Goal: Task Accomplishment & Management: Use online tool/utility

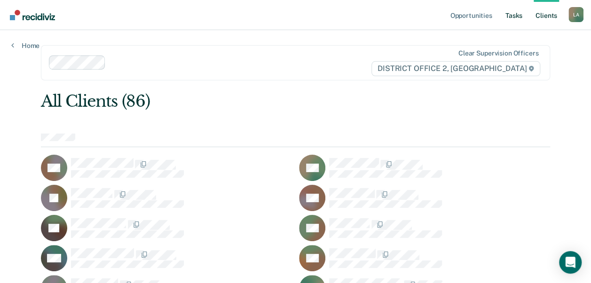
click at [514, 16] on link "Tasks" at bounding box center [513, 15] width 21 height 30
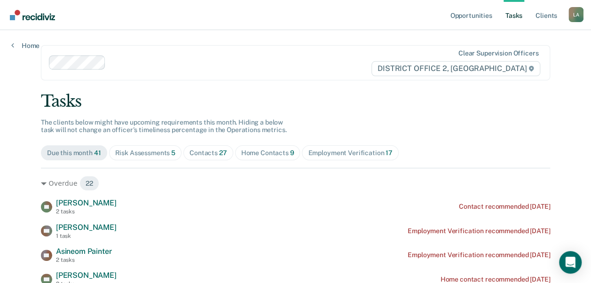
click at [205, 153] on div "Contacts 27" at bounding box center [208, 153] width 38 height 8
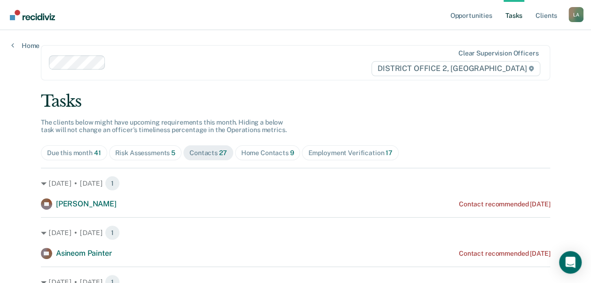
click at [144, 149] on div "Risk Assessments 5" at bounding box center [145, 153] width 61 height 8
click at [327, 151] on div "Employment Verification 17" at bounding box center [350, 153] width 84 height 8
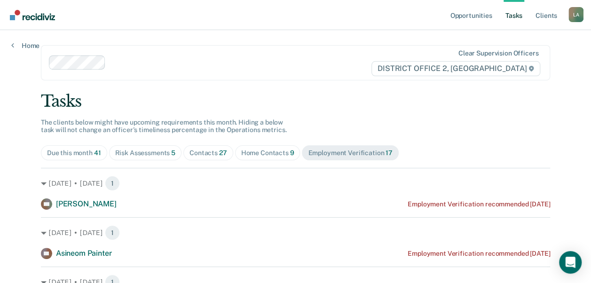
click at [257, 149] on div "Home Contacts 9" at bounding box center [267, 153] width 53 height 8
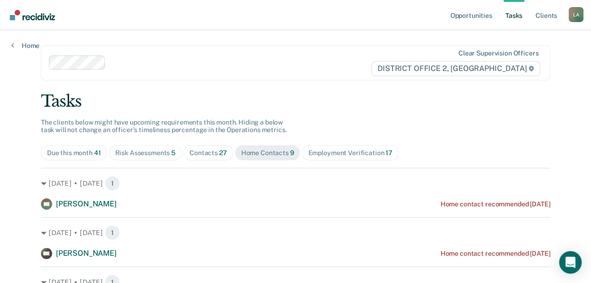
click at [332, 148] on span "Employment Verification 17" at bounding box center [350, 152] width 96 height 15
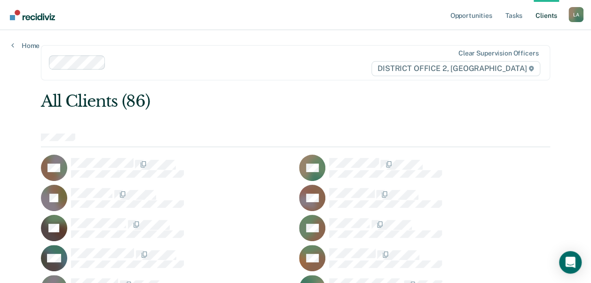
click at [502, 23] on ul "Opportunities Tasks Client s" at bounding box center [508, 15] width 120 height 30
click at [516, 13] on link "Tasks" at bounding box center [513, 15] width 21 height 30
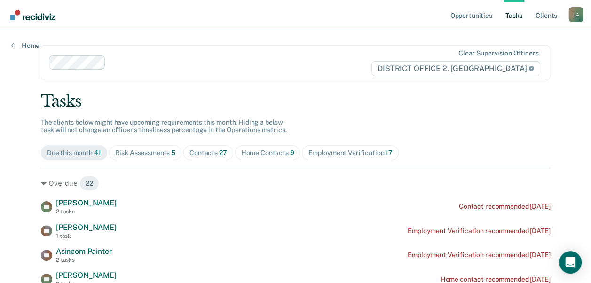
click at [206, 146] on span "Contacts 27" at bounding box center [208, 152] width 50 height 15
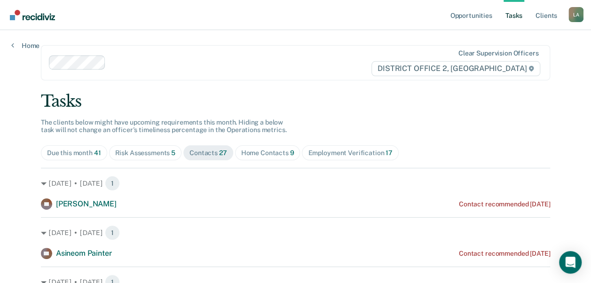
click at [136, 154] on div "Risk Assessments 5" at bounding box center [145, 153] width 61 height 8
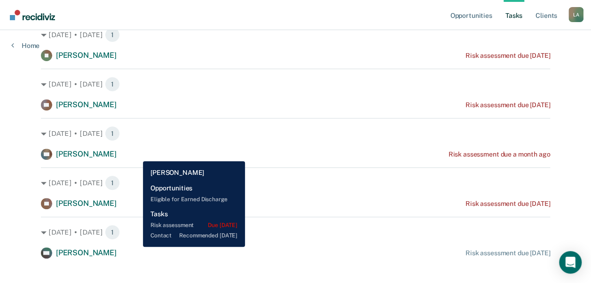
scroll to position [149, 0]
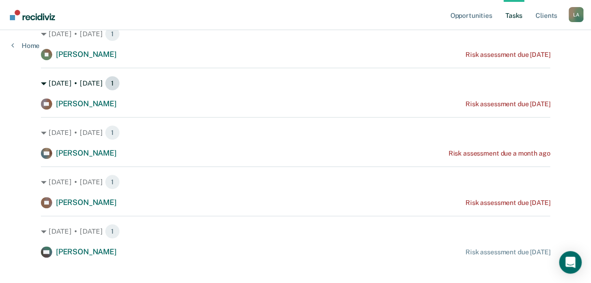
click at [42, 89] on div "Aug. 7 • Thursday 1" at bounding box center [295, 83] width 509 height 15
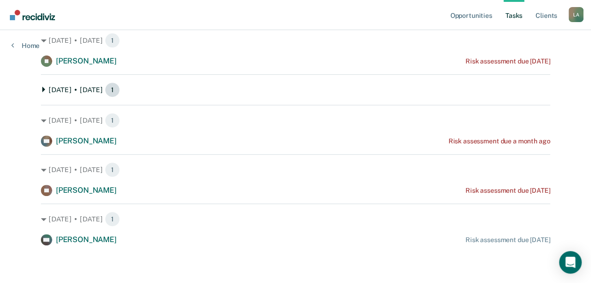
scroll to position [142, 0]
click at [41, 92] on div "Aug. 7 • Thursday 1" at bounding box center [295, 90] width 509 height 15
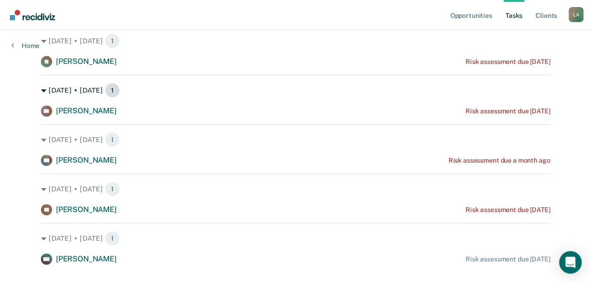
scroll to position [149, 0]
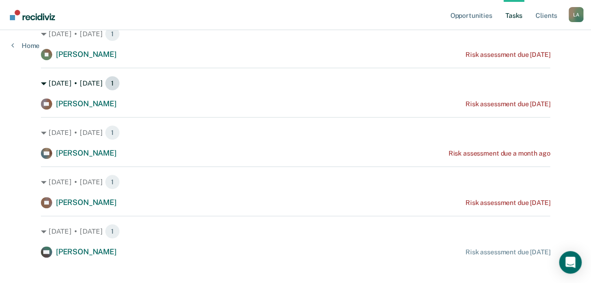
click at [41, 92] on div "Aug. 7 • Thursday 1 AP Aaron Pattan Risk assessment due 2 months ago" at bounding box center [295, 89] width 509 height 42
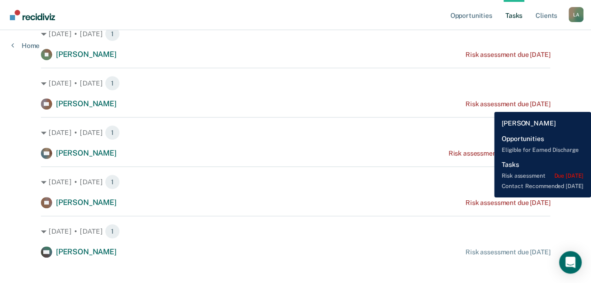
click at [487, 105] on div "Risk assessment due [DATE]" at bounding box center [507, 104] width 85 height 8
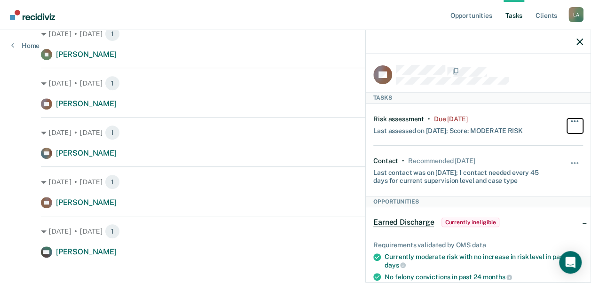
click at [567, 122] on button "button" at bounding box center [575, 125] width 16 height 15
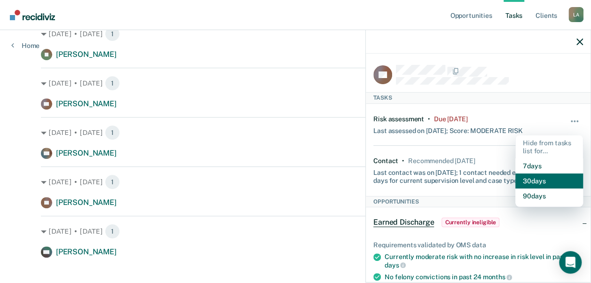
click at [525, 180] on button "30 days" at bounding box center [549, 180] width 68 height 15
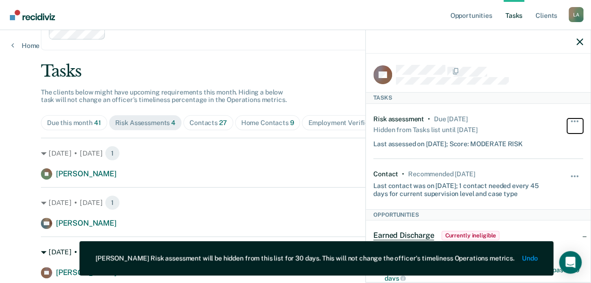
scroll to position [29, 0]
click at [572, 41] on div at bounding box center [478, 41] width 225 height 23
click at [575, 41] on div at bounding box center [478, 41] width 225 height 23
click at [584, 41] on div at bounding box center [478, 41] width 225 height 23
click at [583, 41] on div at bounding box center [478, 41] width 225 height 23
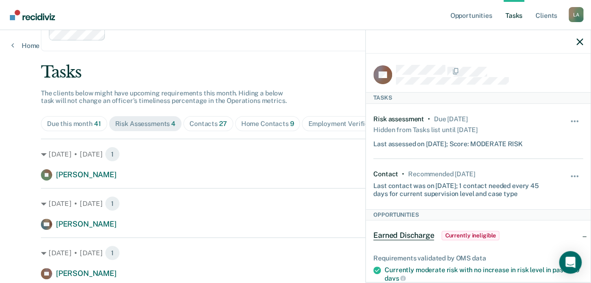
click at [278, 117] on span "Home Contacts 9" at bounding box center [267, 123] width 65 height 15
click at [575, 40] on div at bounding box center [478, 41] width 225 height 23
click at [581, 42] on icon "button" at bounding box center [579, 42] width 7 height 7
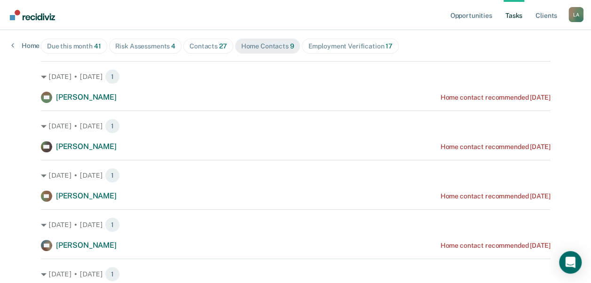
scroll to position [107, 0]
